Goal: Task Accomplishment & Management: Manage account settings

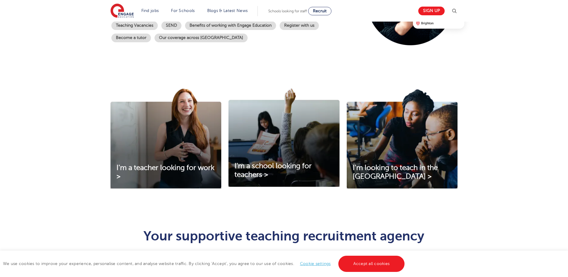
scroll to position [150, 0]
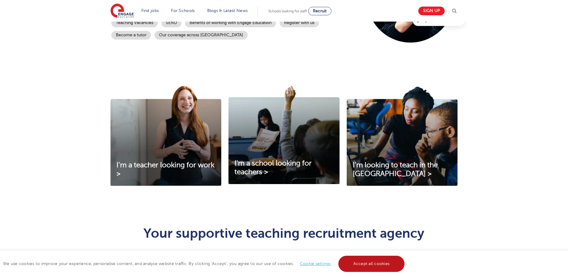
drag, startPoint x: 367, startPoint y: 264, endPoint x: 365, endPoint y: 258, distance: 6.6
click at [367, 264] on link "Accept all cookies" at bounding box center [371, 263] width 66 height 16
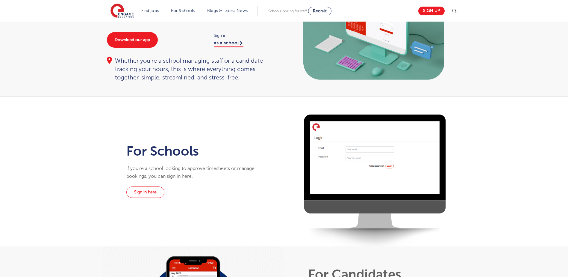
scroll to position [60, 0]
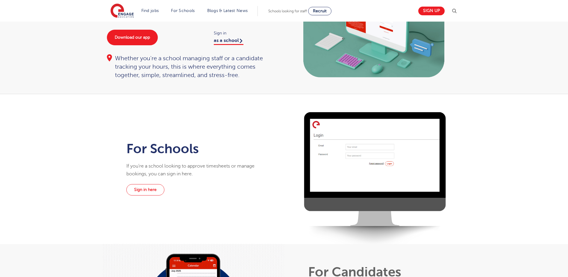
click at [162, 184] on div "Sign in here" at bounding box center [193, 190] width 134 height 13
click at [154, 189] on link "Sign in here" at bounding box center [145, 189] width 38 height 11
